Goal: Browse casually

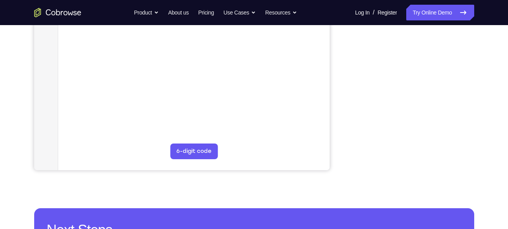
scroll to position [198, 0]
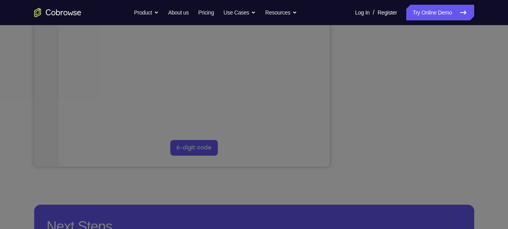
click at [446, 120] on icon at bounding box center [257, 65] width 514 height 329
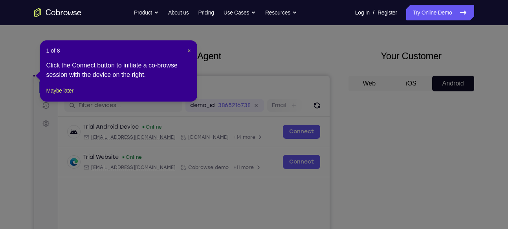
scroll to position [26, 0]
click at [188, 51] on span "×" at bounding box center [188, 51] width 3 height 6
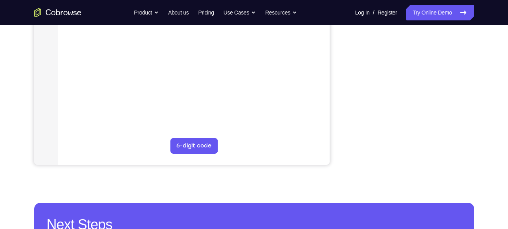
scroll to position [209, 0]
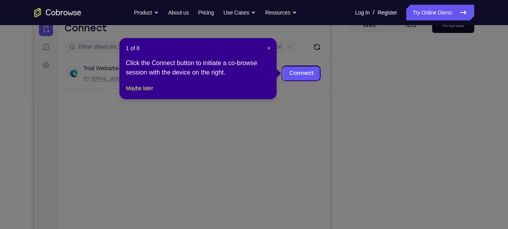
scroll to position [84, 0]
click at [267, 48] on span "×" at bounding box center [268, 49] width 3 height 6
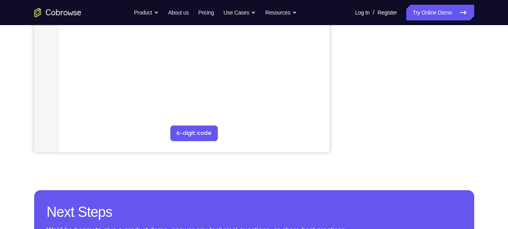
scroll to position [211, 0]
